Goal: Book appointment/travel/reservation

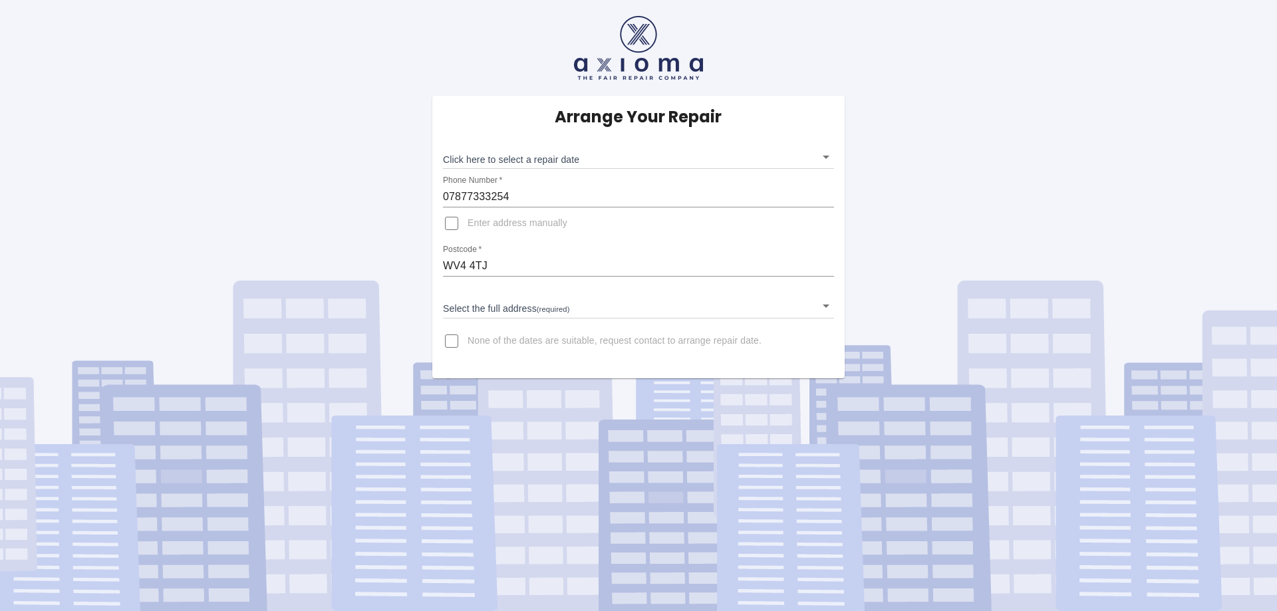
click at [530, 152] on body "Arrange Your Repair Click here to select a repair date ​ Phone Number   * 07877…" at bounding box center [638, 305] width 1277 height 611
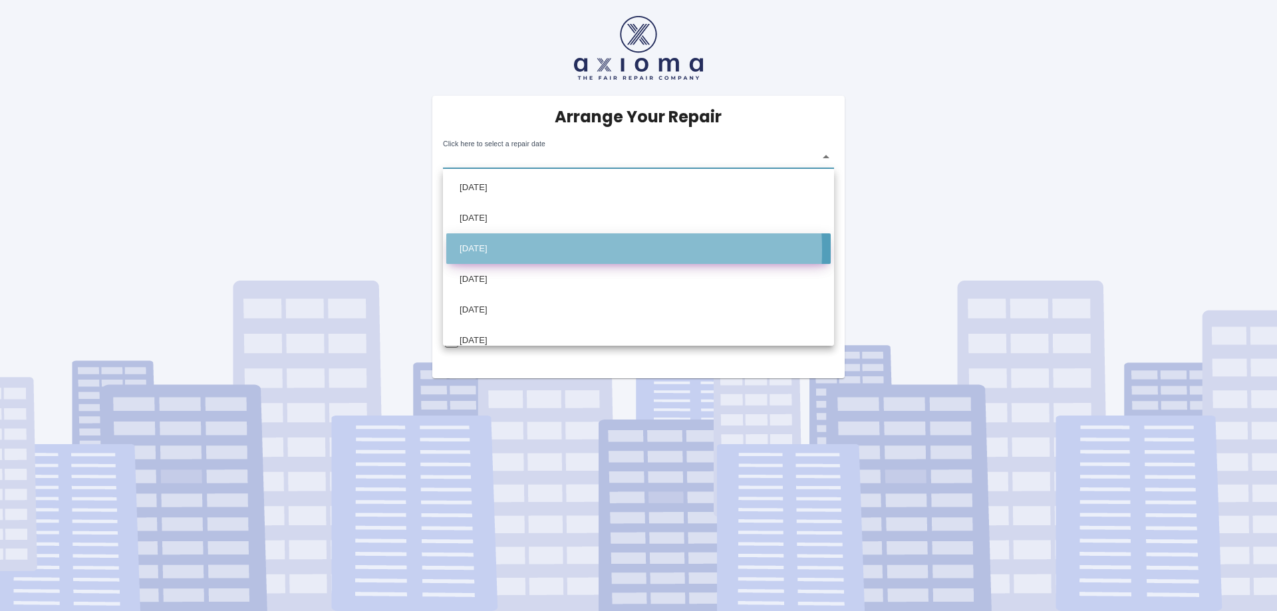
click at [530, 250] on li "[DATE]" at bounding box center [638, 249] width 385 height 31
type input "[DATE]T00:00:00.000Z"
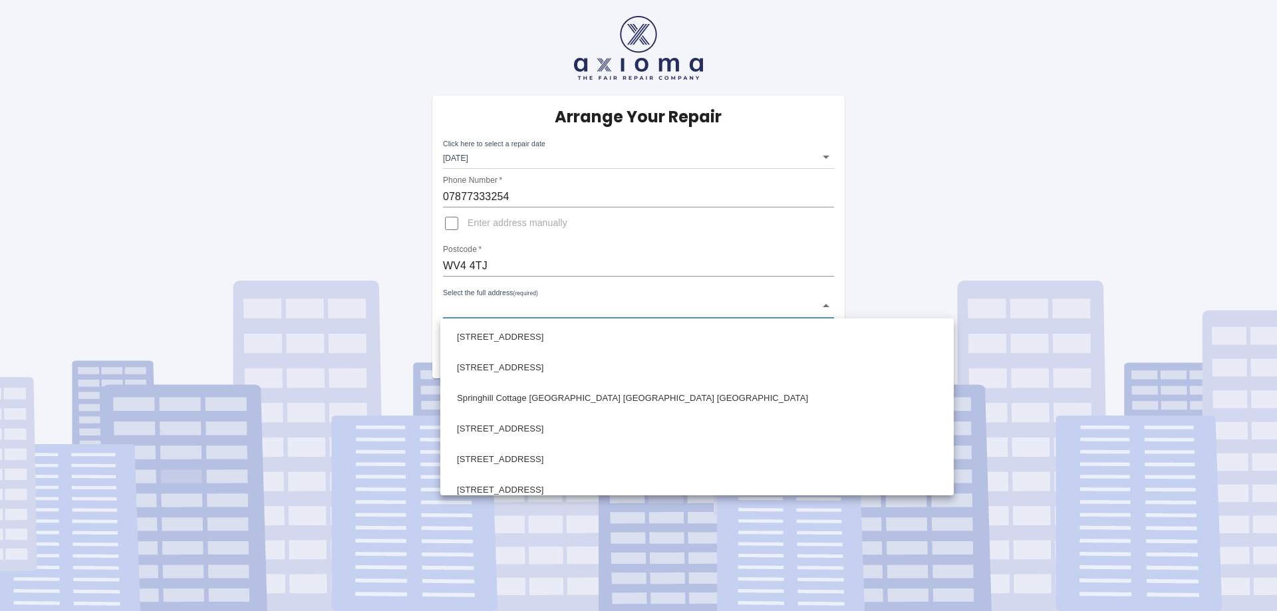
click at [525, 306] on body "Arrange Your Repair Click here to select a repair date Fri Sep 05 2025 2025-09-…" at bounding box center [638, 305] width 1277 height 611
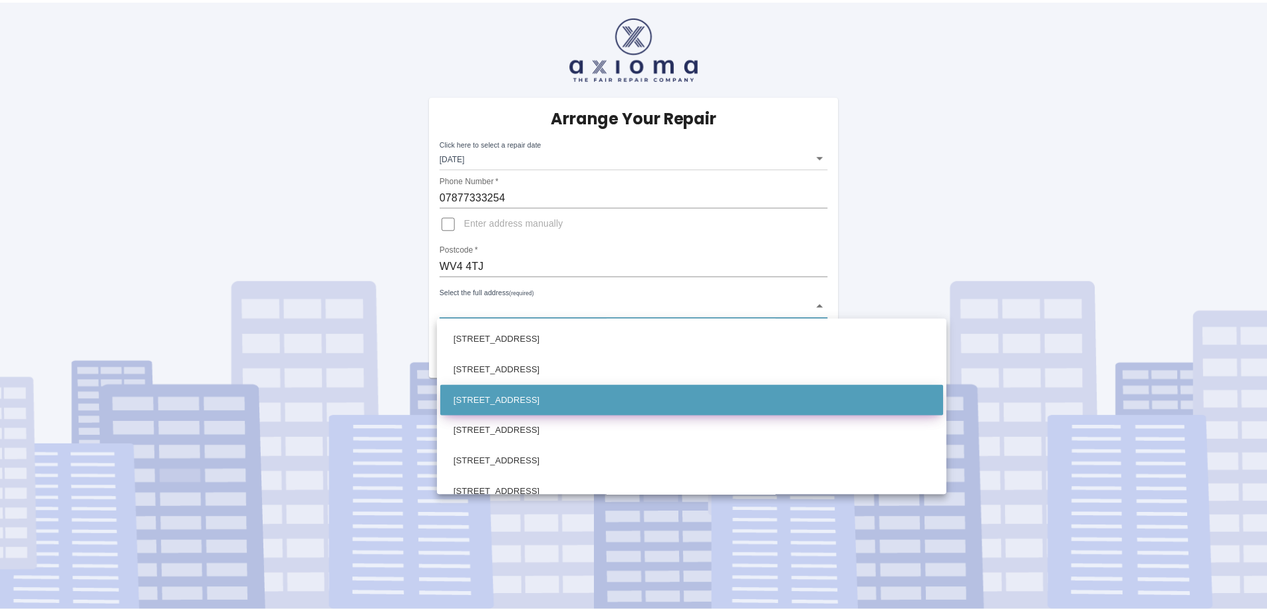
scroll to position [466, 0]
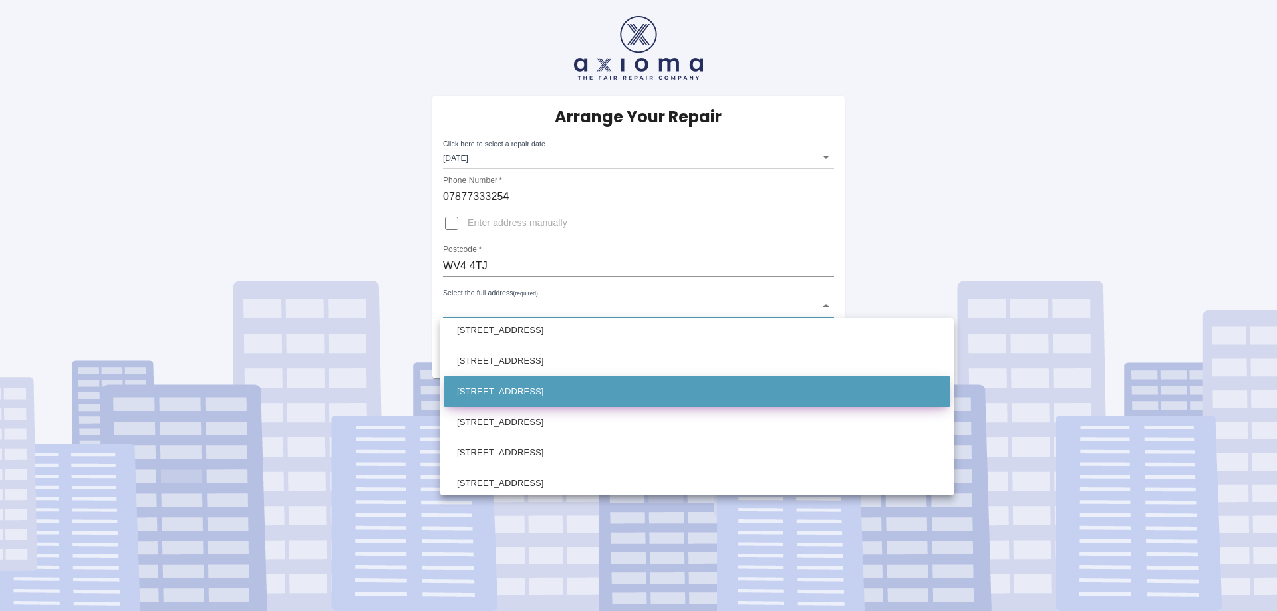
click at [534, 394] on li "106 Springhill Lane Wolverhampton West Midlands" at bounding box center [697, 392] width 507 height 31
type input "106 Springhill Lane Wolverhampton West Midlands"
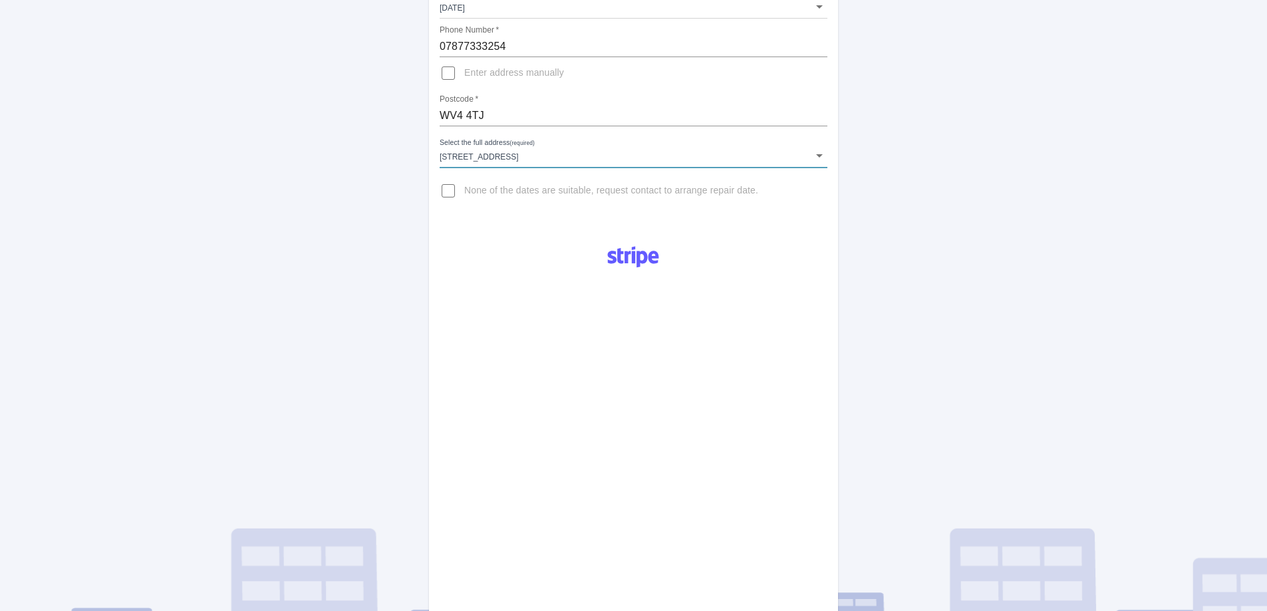
scroll to position [200, 0]
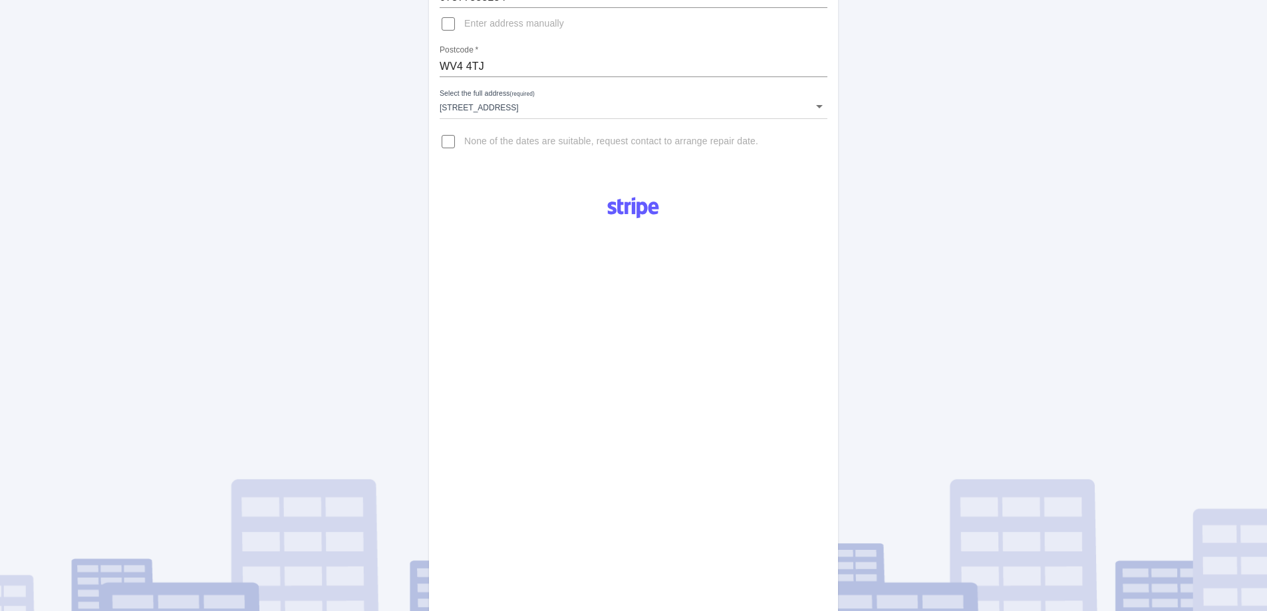
click at [910, 274] on div "Arrange Your Repair Click here to select a repair date Fri Sep 05 2025 2025-09-…" at bounding box center [633, 303] width 1287 height 1007
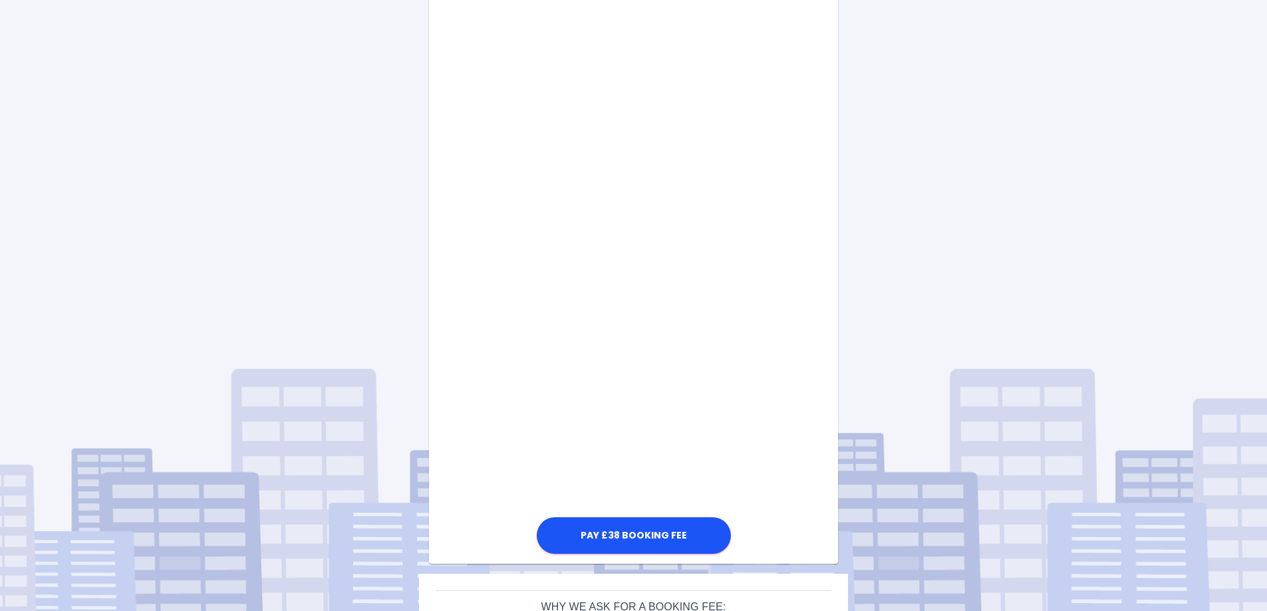
scroll to position [625, 0]
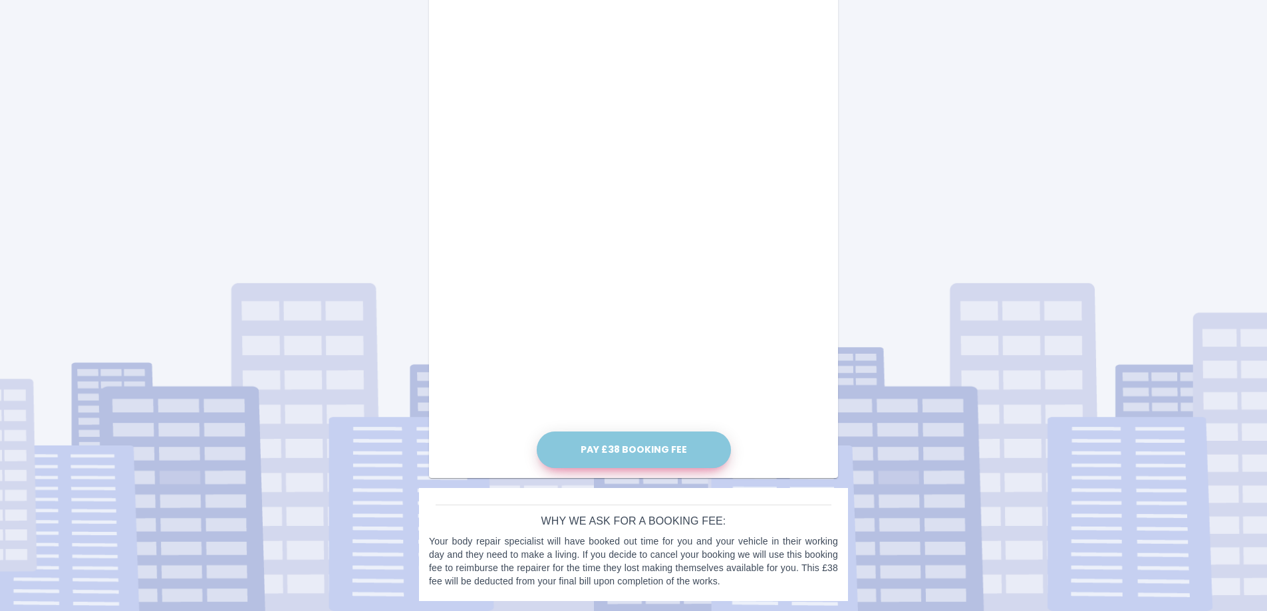
click at [667, 448] on button "Pay £38 Booking Fee" at bounding box center [634, 450] width 194 height 37
